Goal: Task Accomplishment & Management: Use online tool/utility

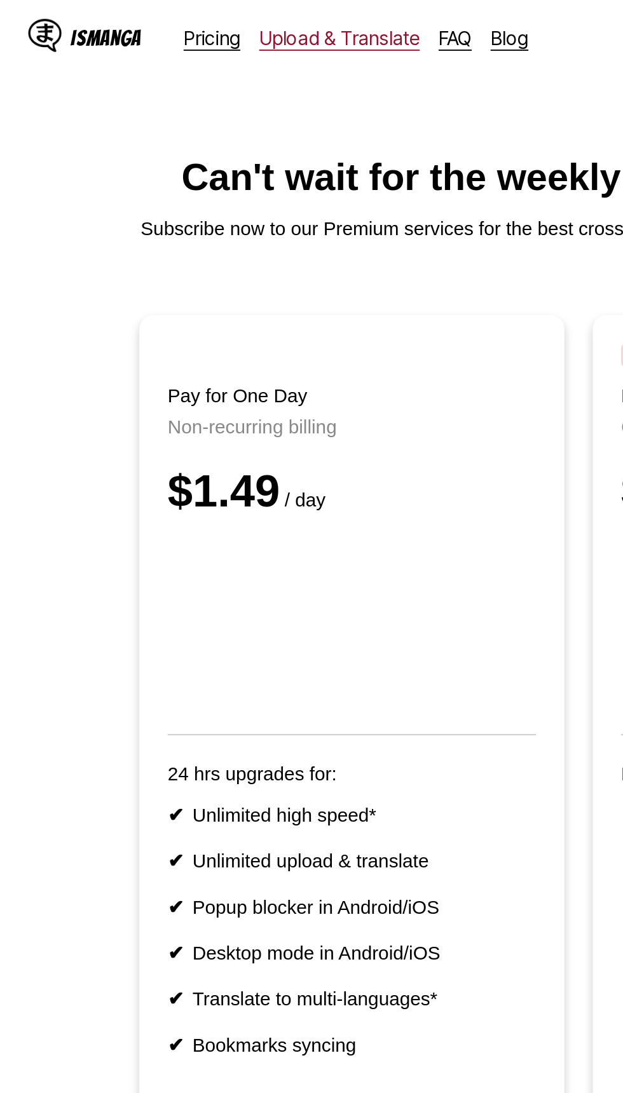
click at [173, 25] on link "Upload & Translate" at bounding box center [183, 20] width 86 height 13
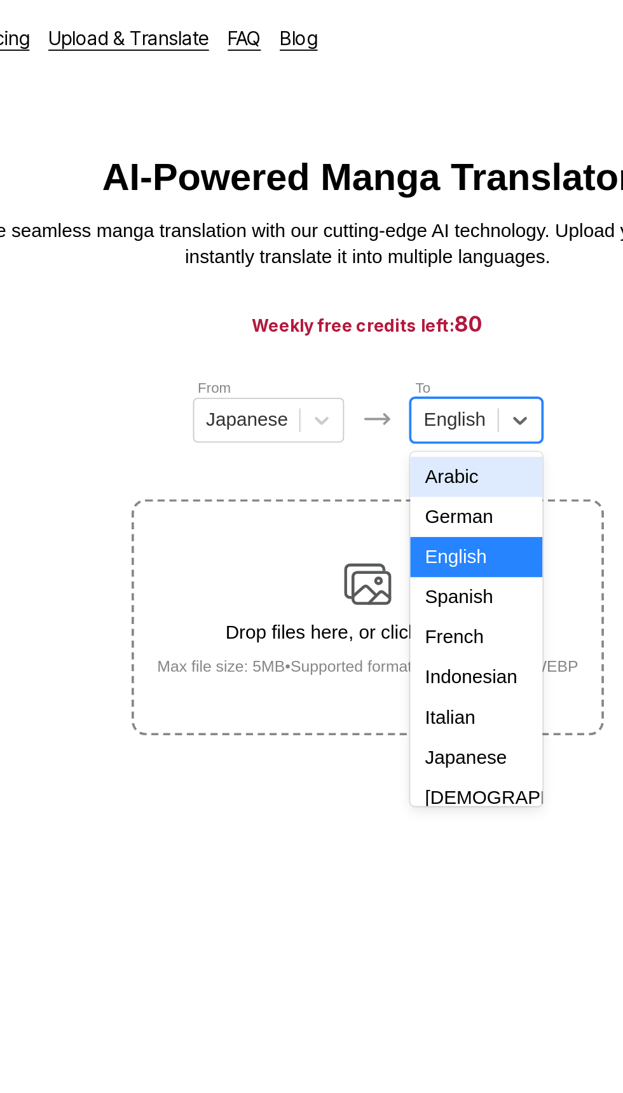
click at [358, 375] on div "Indonesian" at bounding box center [369, 365] width 71 height 22
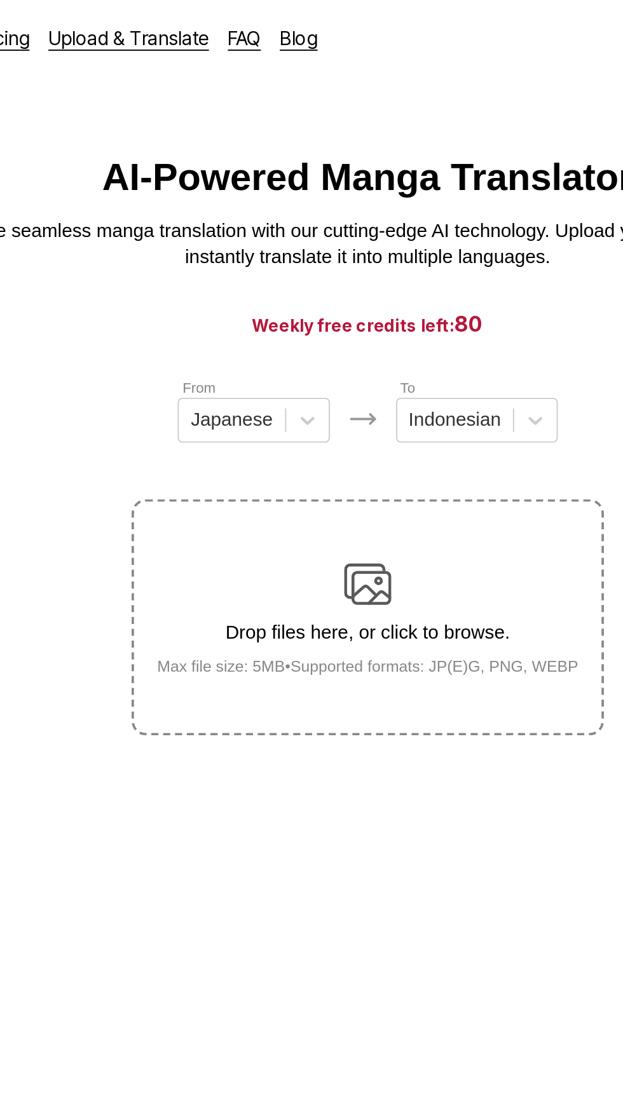
click at [358, 336] on div "Drop files here, or click to browse. Max file size: 5MB • Supported formats: JP…" at bounding box center [311, 333] width 247 height 62
click at [0, 0] on input "Drop files here, or click to browse. Max file size: 5MB • Supported formats: JP…" at bounding box center [0, 0] width 0 height 0
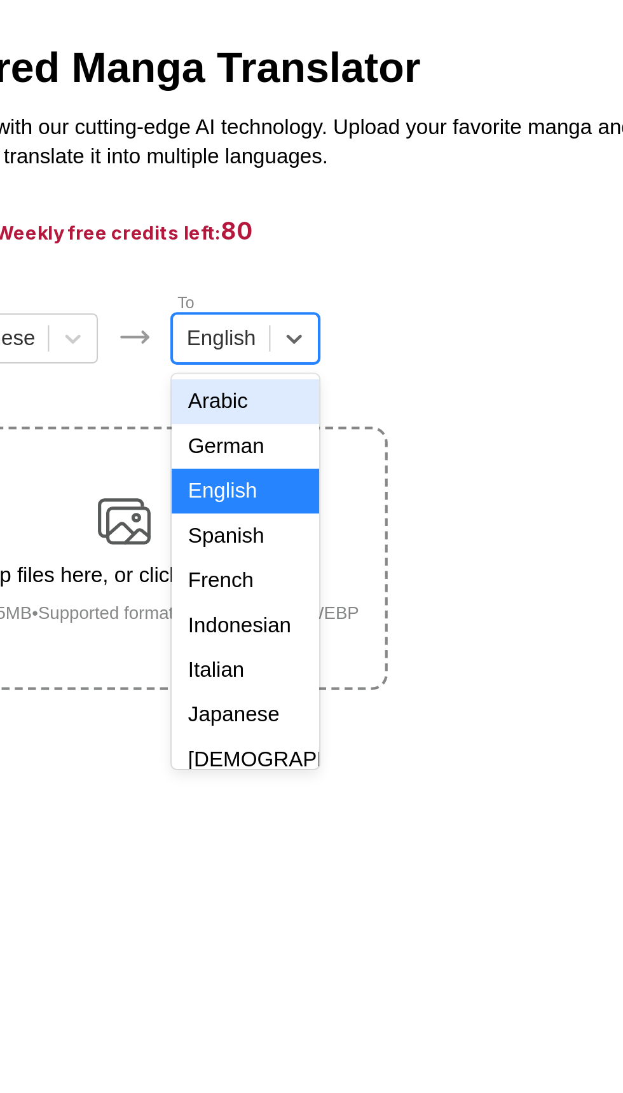
click at [376, 375] on div "Indonesian" at bounding box center [369, 365] width 71 height 22
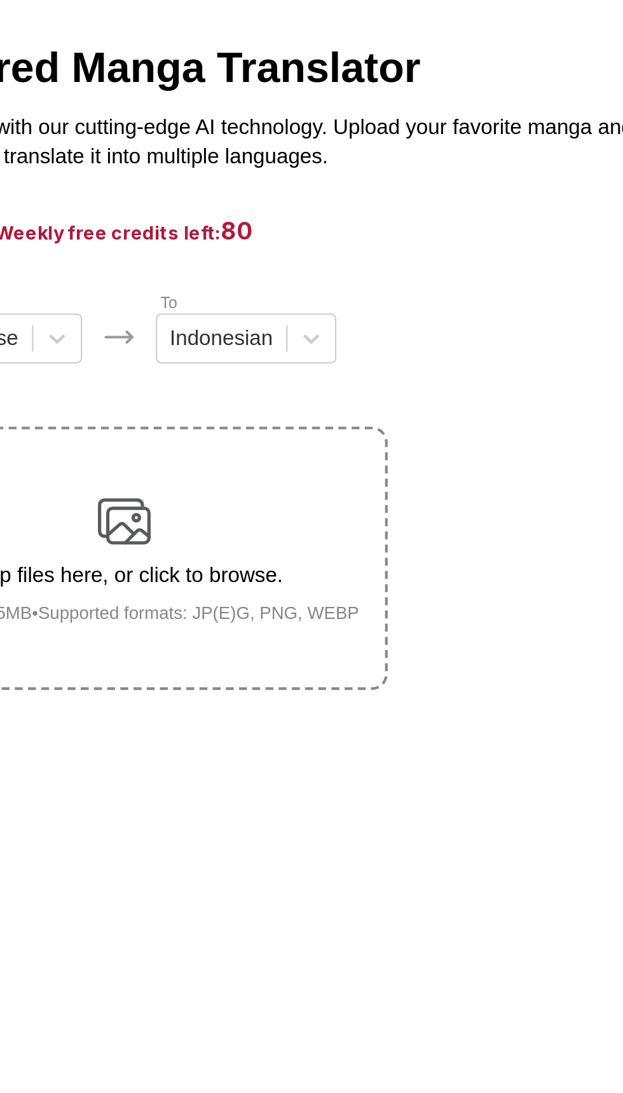
click at [394, 342] on div "Drop files here, or click to browse. Max file size: 5MB • Supported formats: JP…" at bounding box center [311, 333] width 247 height 62
click at [0, 0] on input "Drop files here, or click to browse. Max file size: 5MB • Supported formats: JP…" at bounding box center [0, 0] width 0 height 0
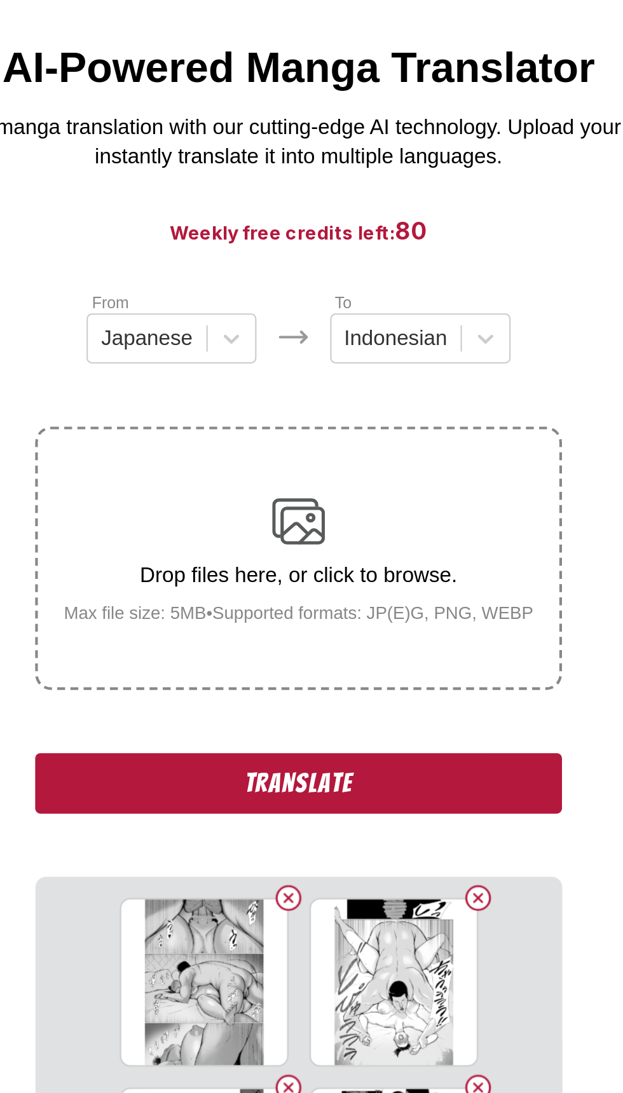
click at [382, 452] on button "Translate" at bounding box center [311, 440] width 254 height 29
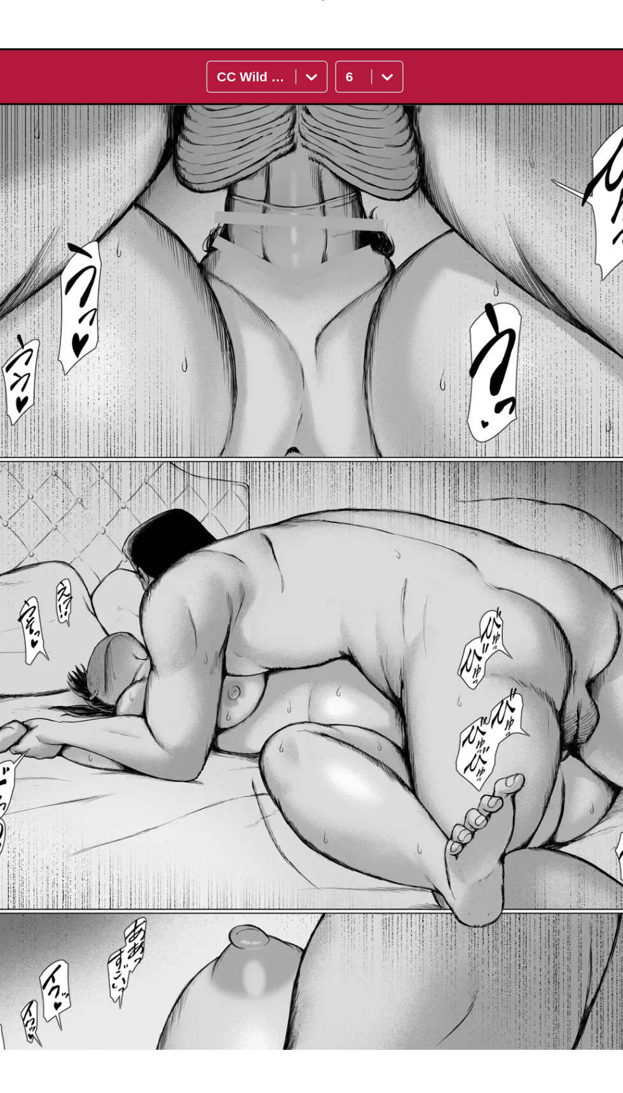
scroll to position [212, 0]
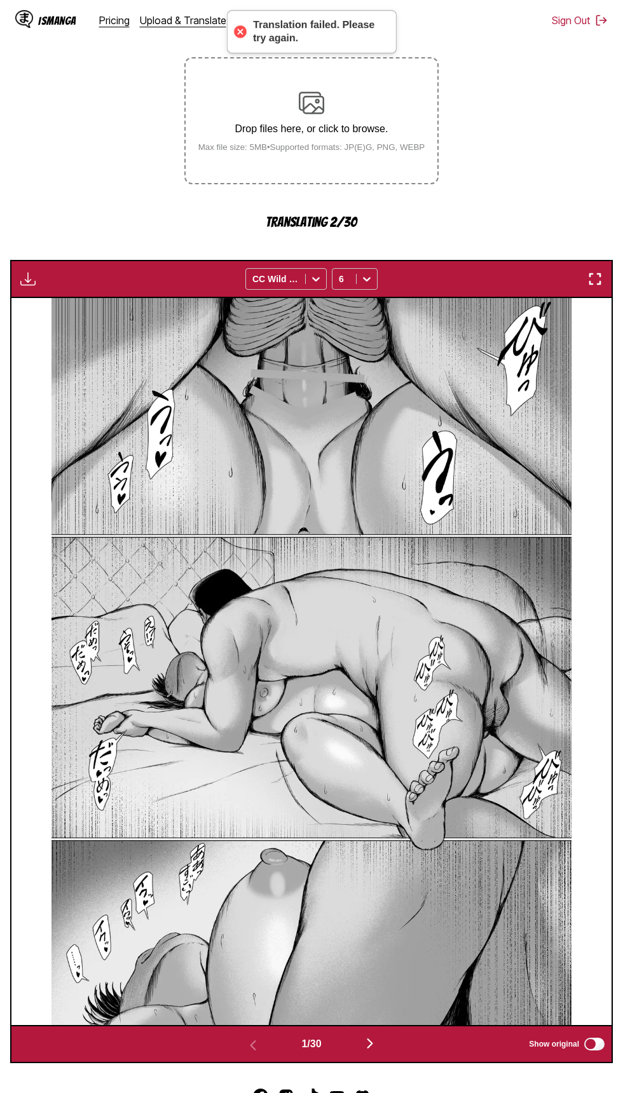
click at [584, 281] on button "button" at bounding box center [594, 279] width 23 height 17
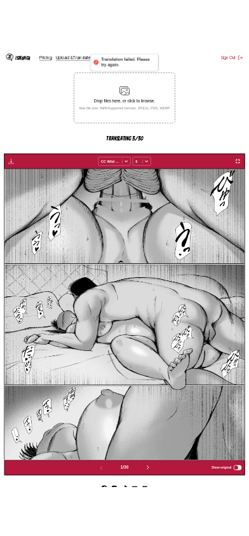
scroll to position [171, 0]
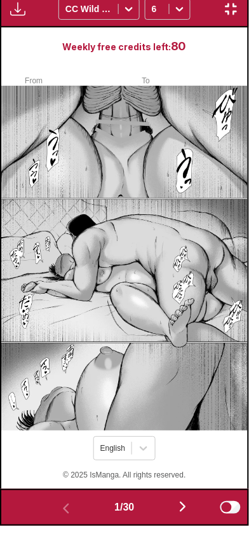
click at [179, 510] on img "button" at bounding box center [182, 516] width 15 height 15
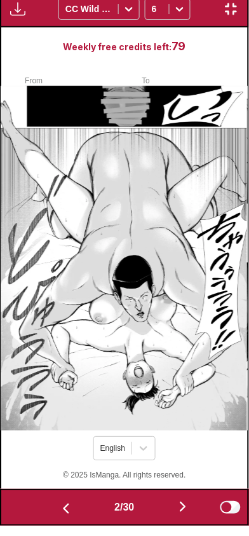
click at [185, 513] on img "button" at bounding box center [182, 516] width 15 height 15
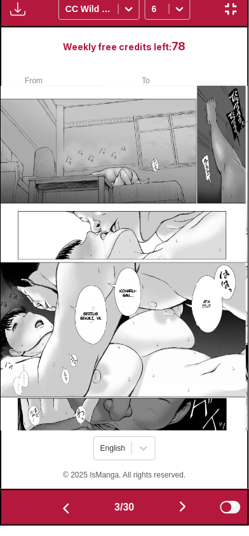
click at [59, 516] on img "button" at bounding box center [65, 518] width 15 height 15
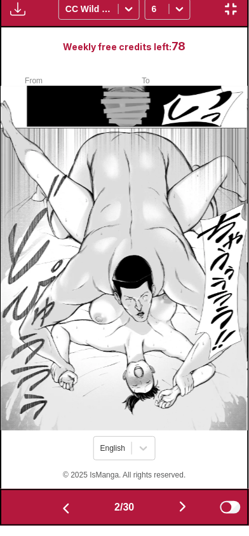
click at [183, 516] on img "button" at bounding box center [182, 516] width 15 height 15
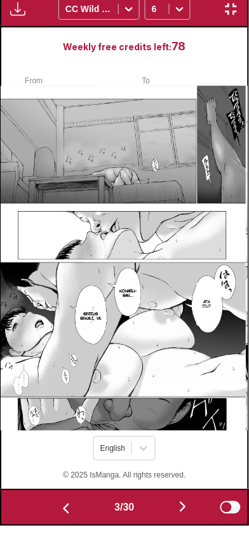
click at [179, 517] on img "button" at bounding box center [182, 516] width 15 height 15
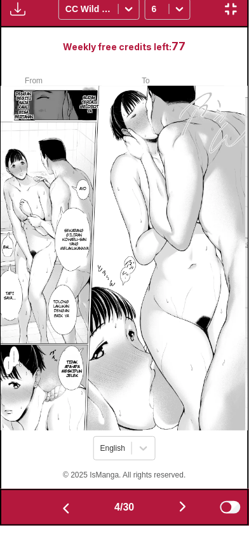
click at [177, 515] on button "button" at bounding box center [183, 517] width 76 height 18
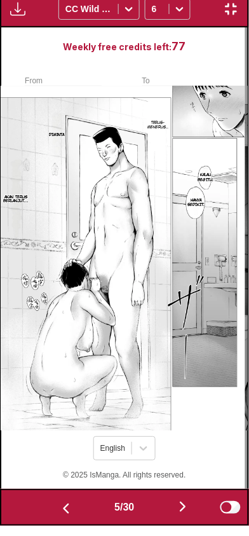
click at [180, 511] on img "button" at bounding box center [182, 516] width 15 height 15
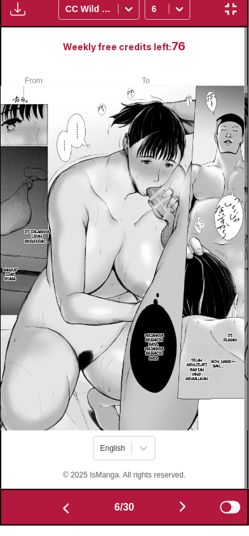
click at [186, 510] on img "button" at bounding box center [182, 516] width 15 height 15
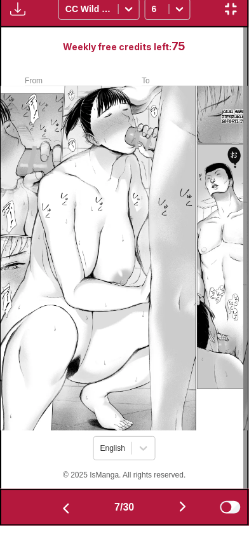
click at [185, 516] on img "button" at bounding box center [182, 516] width 15 height 15
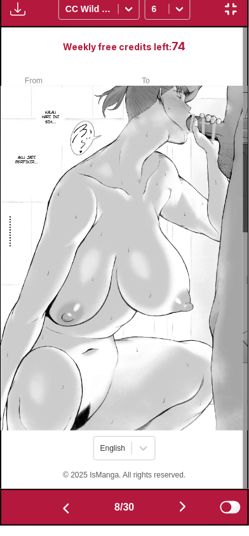
click at [181, 515] on img "button" at bounding box center [182, 516] width 15 height 15
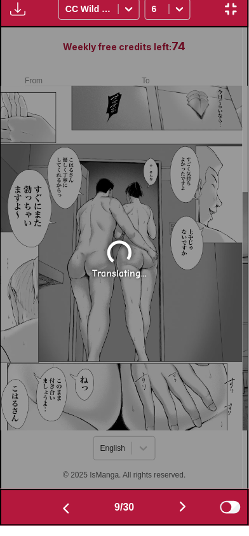
click at [64, 521] on img "button" at bounding box center [65, 518] width 15 height 15
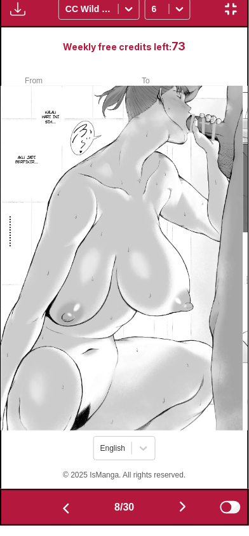
click at [64, 517] on img "button" at bounding box center [65, 518] width 15 height 15
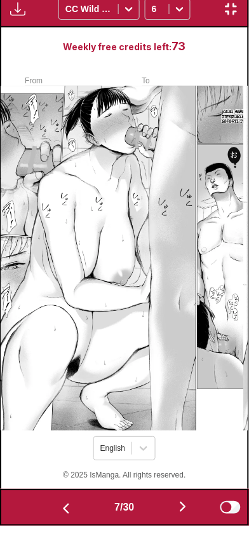
click at [184, 516] on img "button" at bounding box center [182, 516] width 15 height 15
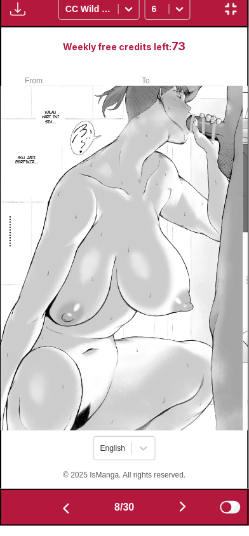
click at [182, 514] on img "button" at bounding box center [182, 516] width 15 height 15
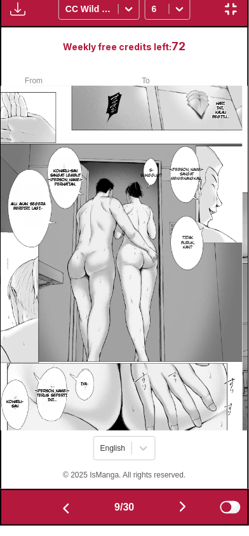
click at [183, 512] on img "button" at bounding box center [182, 516] width 15 height 15
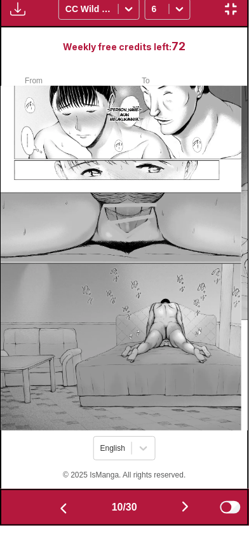
click at [139, 117] on p "Saya akan melakukannya." at bounding box center [124, 123] width 39 height 19
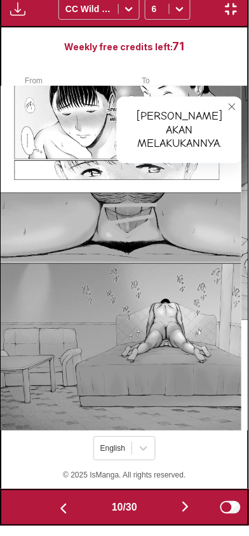
click at [232, 114] on button "close-tooltip" at bounding box center [232, 116] width 20 height 20
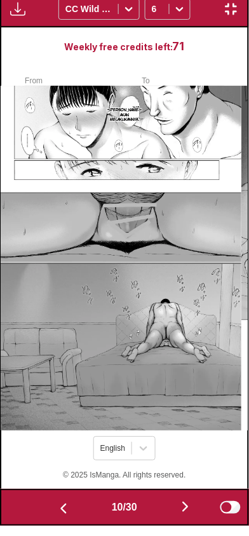
click at [139, 117] on p "Saya akan melakukannya." at bounding box center [124, 123] width 39 height 19
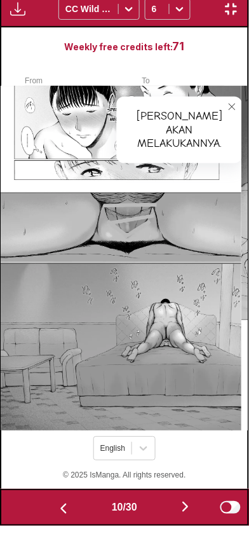
click at [234, 113] on icon "close-tooltip" at bounding box center [232, 116] width 9 height 9
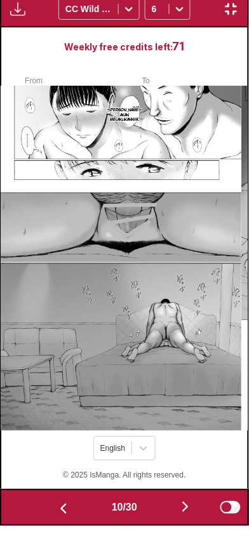
click at [145, 117] on p "Saya akan melakukannya." at bounding box center [124, 123] width 39 height 19
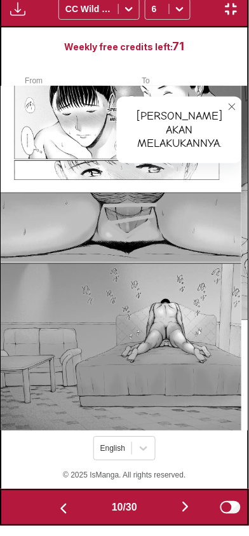
click at [234, 111] on button "close-tooltip" at bounding box center [232, 116] width 20 height 20
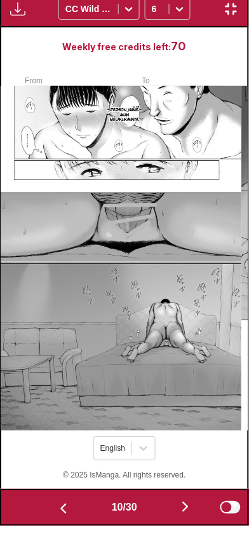
click at [185, 518] on img "button" at bounding box center [185, 516] width 15 height 15
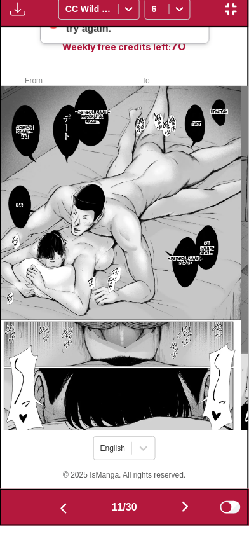
click at [179, 518] on button "button" at bounding box center [185, 517] width 76 height 18
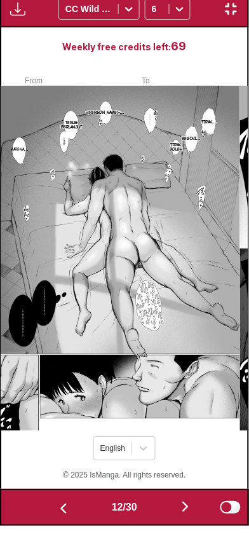
click at [178, 517] on button "button" at bounding box center [185, 517] width 76 height 18
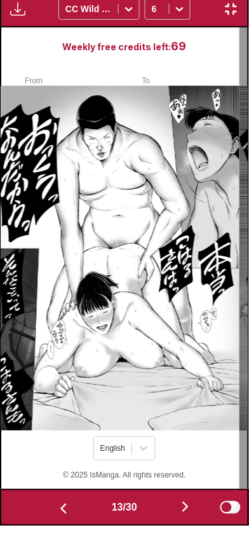
click at [184, 516] on img "button" at bounding box center [185, 516] width 15 height 15
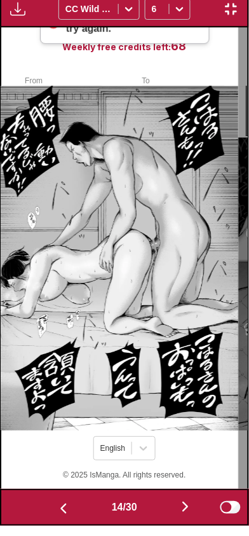
click at [184, 515] on img "button" at bounding box center [185, 516] width 15 height 15
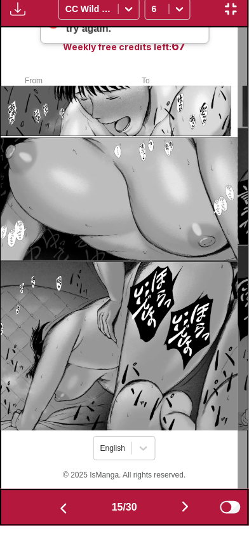
click at [183, 516] on img "button" at bounding box center [185, 516] width 15 height 15
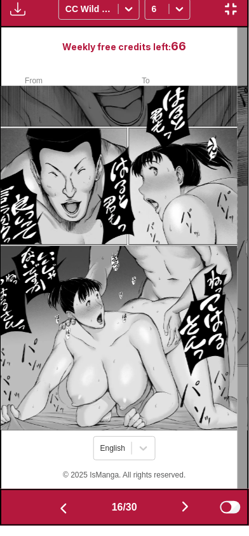
click at [184, 516] on img "button" at bounding box center [185, 516] width 15 height 15
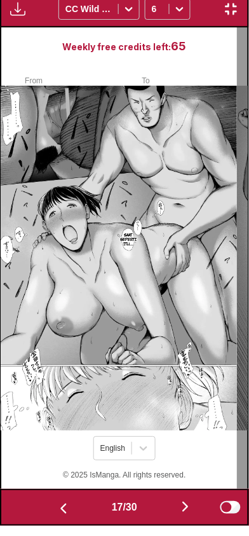
click at [179, 518] on button "button" at bounding box center [185, 517] width 76 height 18
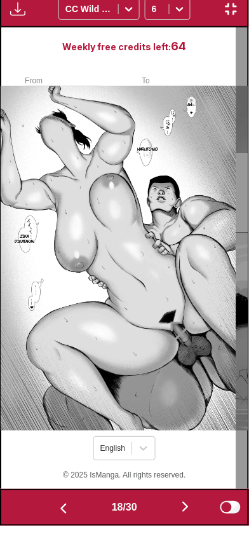
click at [60, 520] on img "button" at bounding box center [63, 518] width 15 height 15
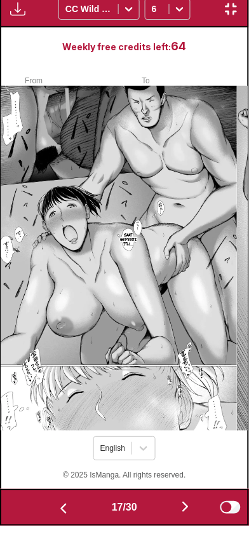
click at [179, 517] on button "button" at bounding box center [185, 517] width 76 height 18
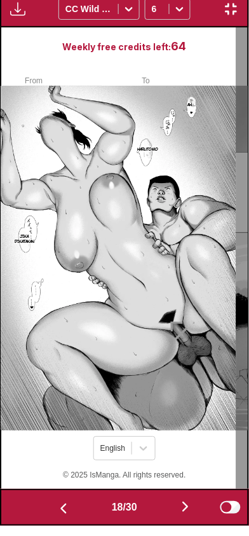
click at [179, 517] on button "button" at bounding box center [185, 517] width 76 height 18
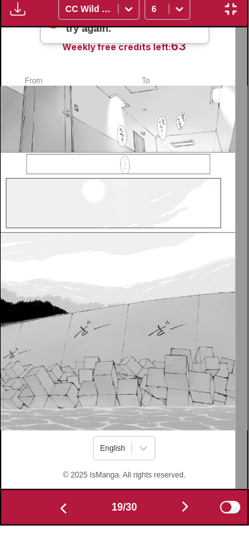
click at [187, 515] on img "button" at bounding box center [185, 516] width 15 height 15
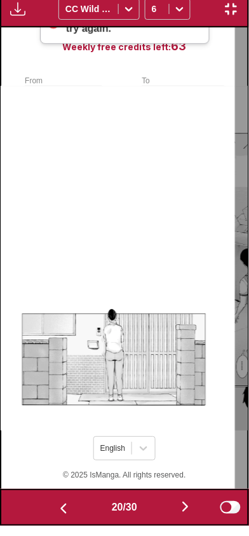
click at [184, 520] on img "button" at bounding box center [185, 516] width 15 height 15
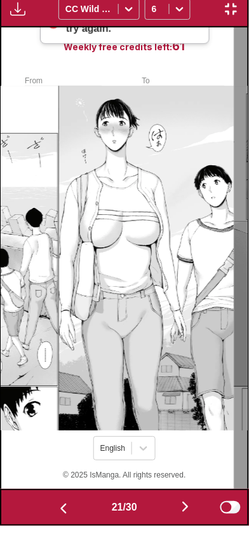
click at [184, 516] on img "button" at bounding box center [185, 516] width 15 height 15
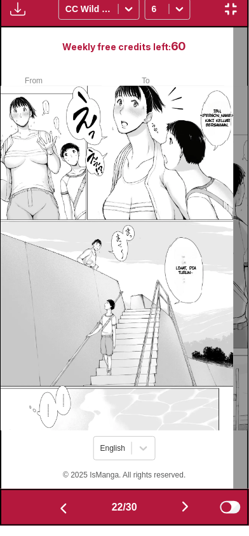
click at [184, 516] on img "button" at bounding box center [185, 516] width 15 height 15
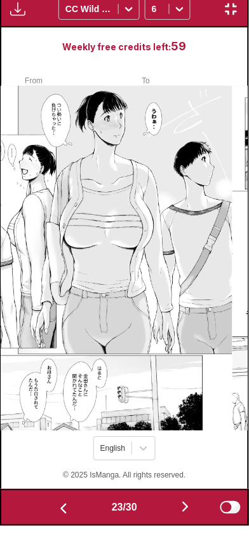
click at [180, 517] on button "button" at bounding box center [185, 517] width 76 height 18
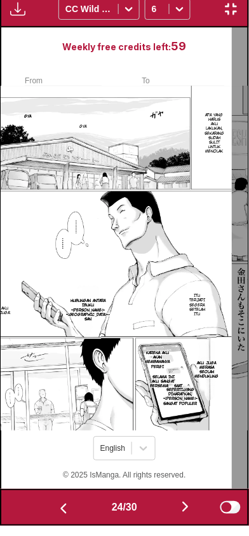
click at [61, 513] on img "button" at bounding box center [63, 518] width 15 height 15
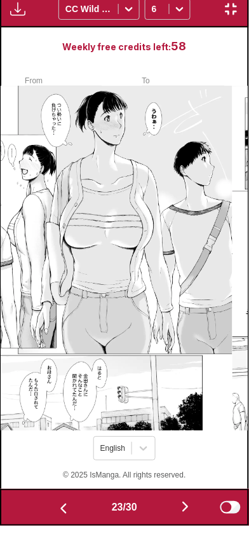
click at [185, 516] on img "button" at bounding box center [185, 516] width 15 height 15
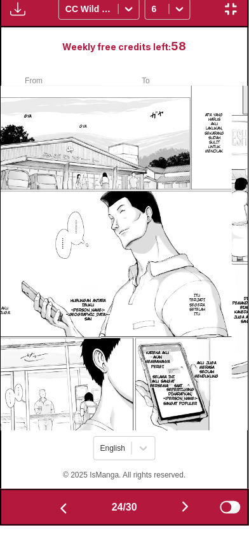
click at [183, 514] on img "button" at bounding box center [185, 516] width 15 height 15
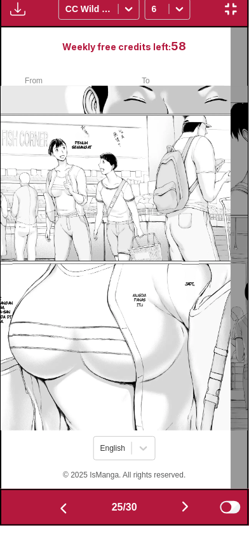
click at [184, 514] on img "button" at bounding box center [185, 516] width 15 height 15
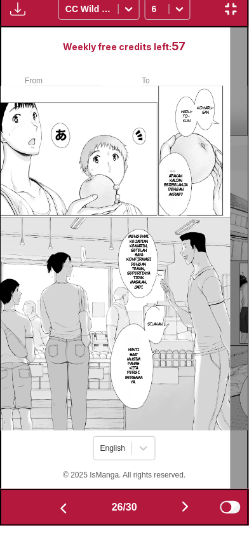
click at [184, 516] on img "button" at bounding box center [185, 516] width 15 height 15
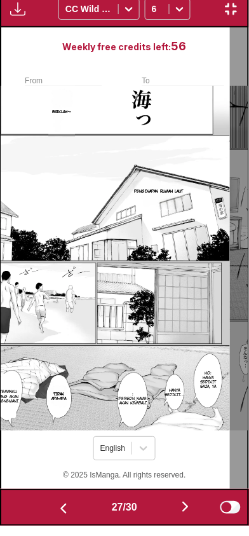
click at [184, 515] on img "button" at bounding box center [185, 516] width 15 height 15
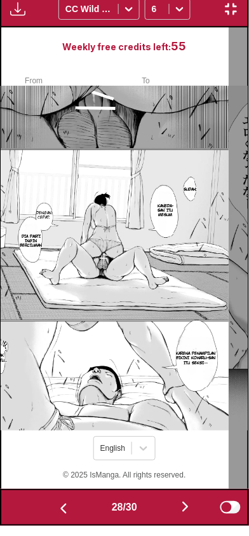
click at [181, 515] on button "button" at bounding box center [185, 517] width 76 height 18
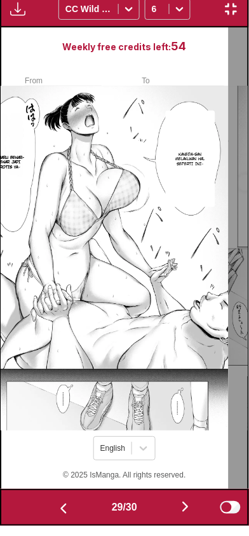
click at [182, 516] on img "button" at bounding box center [185, 516] width 15 height 15
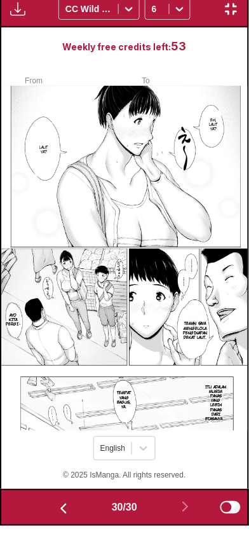
click at [17, 24] on img "button" at bounding box center [17, 18] width 15 height 15
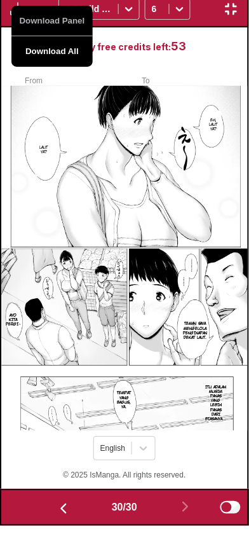
click at [45, 59] on button "Download All" at bounding box center [51, 61] width 81 height 30
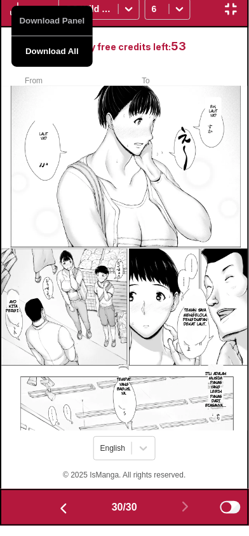
scroll to position [171, 0]
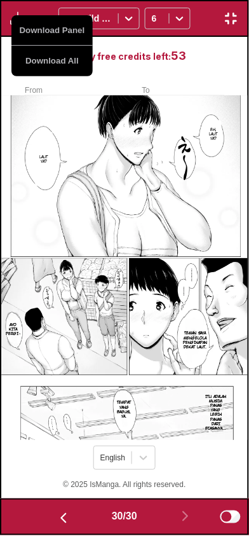
click at [229, 26] on button "button" at bounding box center [231, 18] width 23 height 17
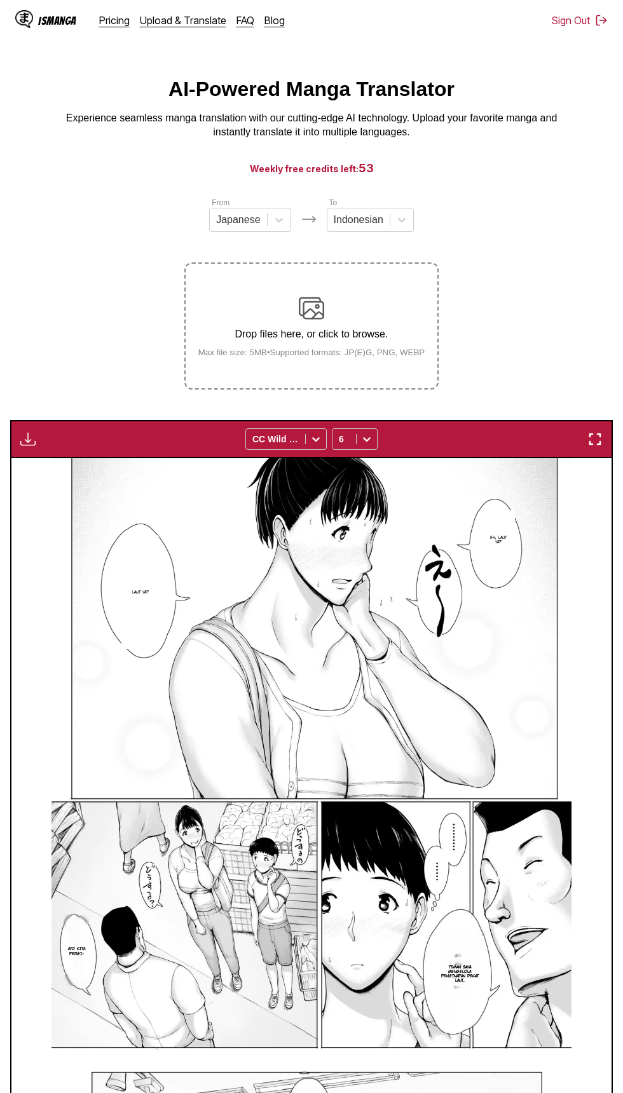
scroll to position [0, 0]
